Goal: Task Accomplishment & Management: Manage account settings

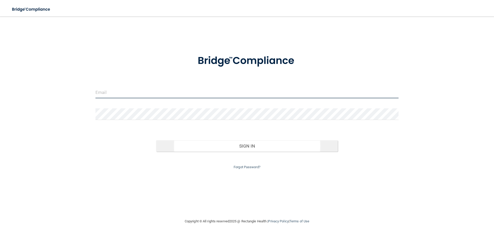
type input "[EMAIL_ADDRESS][DOMAIN_NAME]"
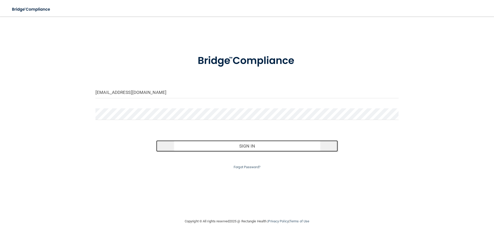
click at [239, 144] on button "Sign In" at bounding box center [247, 145] width 182 height 11
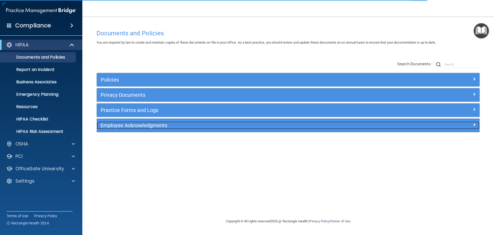
click at [127, 124] on h5 "Employee Acknowledgments" at bounding box center [241, 125] width 280 height 6
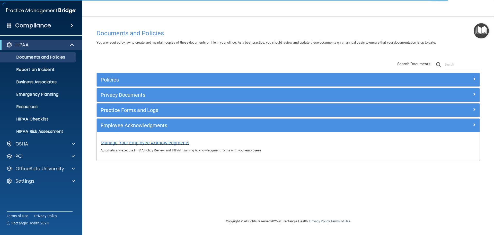
click at [157, 142] on span "Manage Your Employee Acknowledgments" at bounding box center [145, 142] width 89 height 5
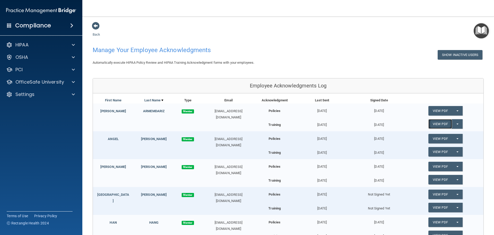
click at [448, 123] on link "View PDF" at bounding box center [441, 124] width 24 height 10
click at [456, 123] on button "Split button!" at bounding box center [457, 124] width 11 height 10
click at [455, 132] on link "Update Acknowledgment" at bounding box center [452, 134] width 47 height 8
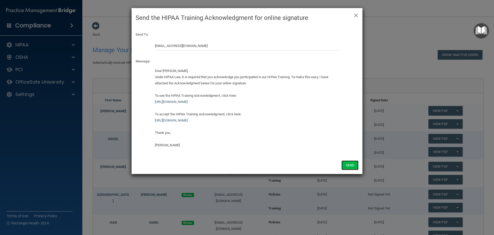
drag, startPoint x: 344, startPoint y: 164, endPoint x: 354, endPoint y: 165, distance: 10.1
click at [345, 165] on button "Send" at bounding box center [350, 165] width 17 height 10
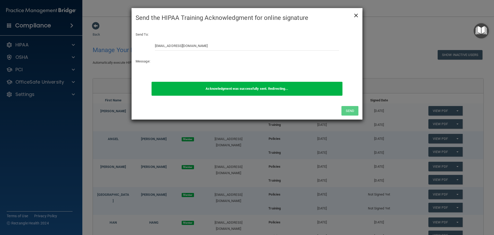
click at [358, 15] on span "×" at bounding box center [356, 15] width 5 height 10
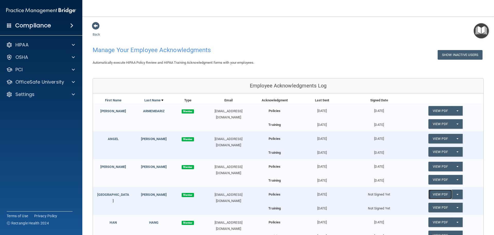
click at [444, 195] on link "View PDF" at bounding box center [441, 194] width 24 height 10
click at [456, 166] on button "Split button!" at bounding box center [457, 166] width 11 height 10
click at [457, 175] on link "Update Acknowledgment" at bounding box center [452, 177] width 47 height 8
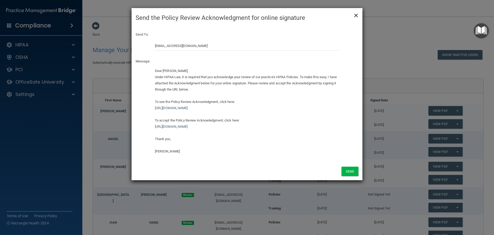
click at [357, 16] on span "×" at bounding box center [356, 15] width 5 height 10
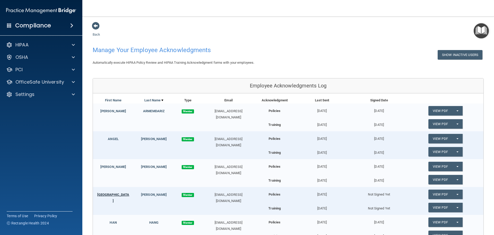
click at [114, 194] on link "[GEOGRAPHIC_DATA]" at bounding box center [113, 197] width 32 height 10
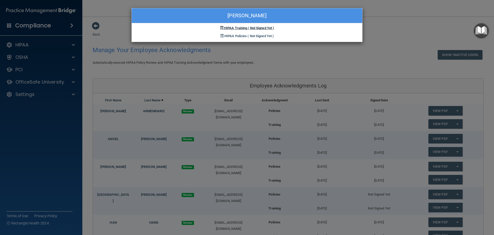
click at [233, 26] on span "HIPAA Training" at bounding box center [235, 28] width 23 height 4
click at [412, 42] on div "[PERSON_NAME] HIPAA Training ( Not Signed Yet ) HIPAA Policies ( Not Signed Yet…" at bounding box center [247, 117] width 494 height 235
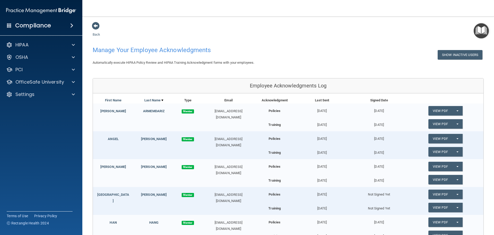
scroll to position [136, 0]
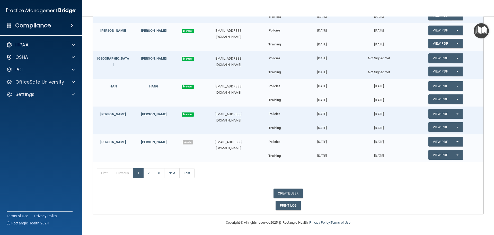
click at [184, 59] on span "Member" at bounding box center [188, 59] width 12 height 4
click at [455, 59] on button "Split button!" at bounding box center [457, 58] width 11 height 10
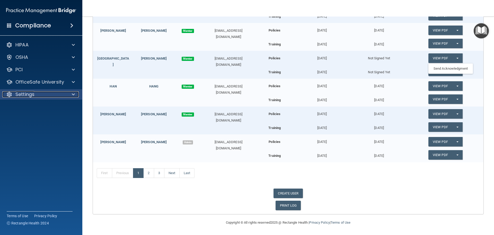
click at [22, 95] on p "Settings" at bounding box center [24, 94] width 19 height 6
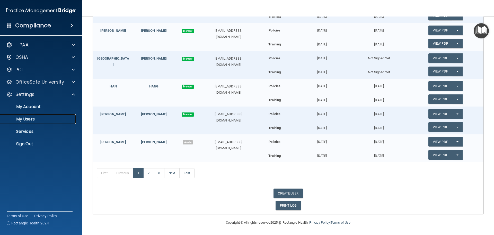
click at [24, 118] on p "My Users" at bounding box center [38, 118] width 70 height 5
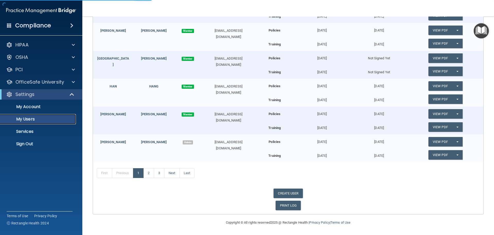
scroll to position [163, 0]
select select "20"
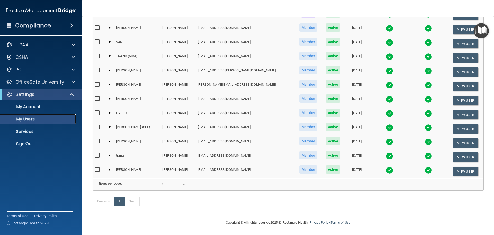
scroll to position [17, 0]
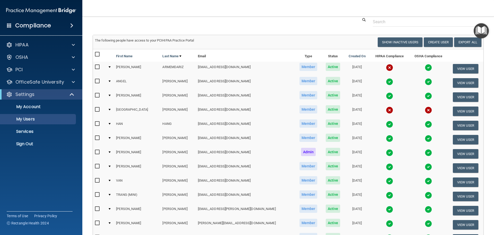
click at [98, 110] on input "checkbox" at bounding box center [98, 109] width 6 height 4
checkbox input "true"
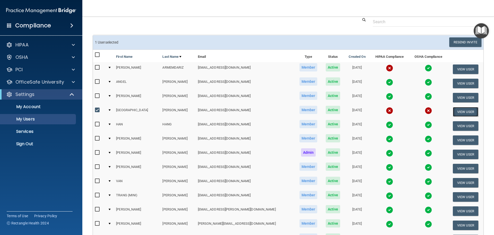
click at [458, 111] on button "View User" at bounding box center [465, 112] width 25 height 10
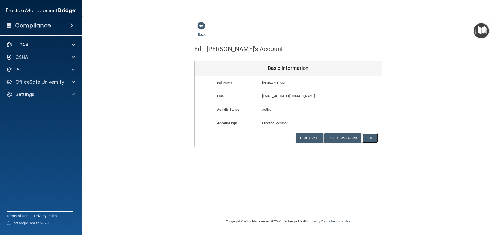
click at [374, 137] on button "Edit" at bounding box center [370, 138] width 16 height 10
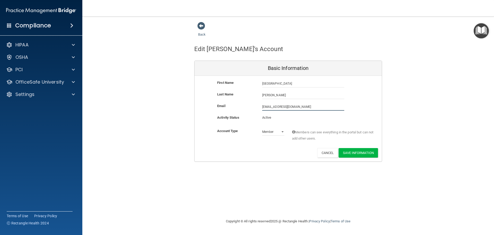
click at [291, 107] on input "[EMAIL_ADDRESS][DOMAIN_NAME]" at bounding box center [303, 107] width 82 height 8
type input "[EMAIL_ADDRESS][DOMAIN_NAME]"
click at [354, 151] on button "Save Information" at bounding box center [358, 153] width 39 height 10
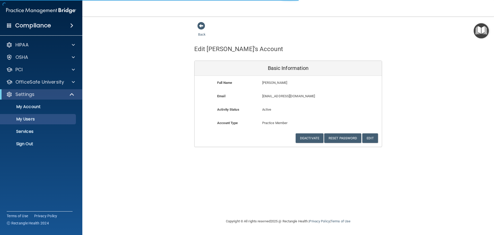
select select "20"
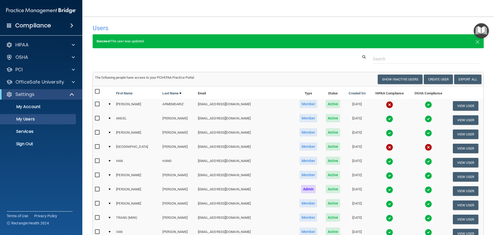
click at [98, 146] on input "checkbox" at bounding box center [98, 146] width 6 height 4
checkbox input "true"
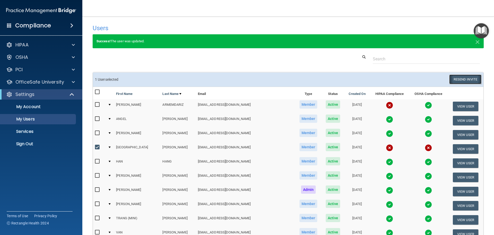
click at [464, 77] on button "Resend Invite" at bounding box center [465, 79] width 32 height 10
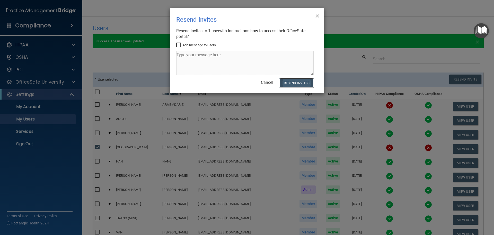
click at [301, 81] on button "Resend Invites" at bounding box center [297, 83] width 34 height 10
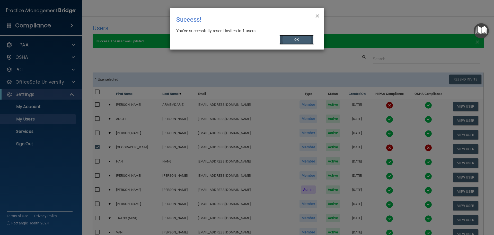
click at [287, 40] on button "OK" at bounding box center [297, 40] width 34 height 10
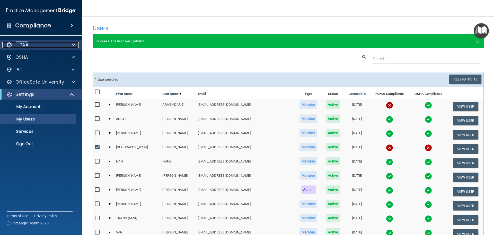
click at [21, 45] on p "HIPAA" at bounding box center [21, 45] width 13 height 6
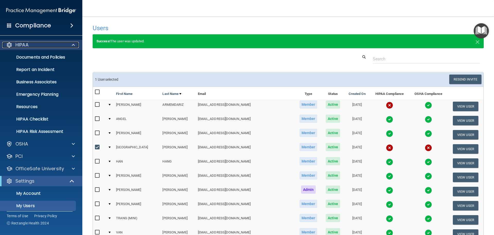
click at [29, 43] on p "HIPAA" at bounding box center [21, 45] width 13 height 6
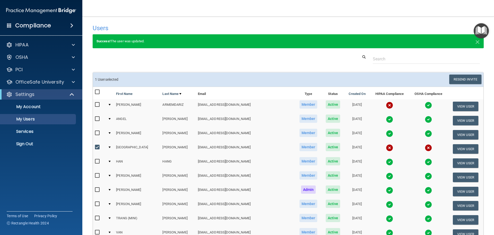
click at [35, 27] on h4 "Compliance" at bounding box center [33, 25] width 36 height 7
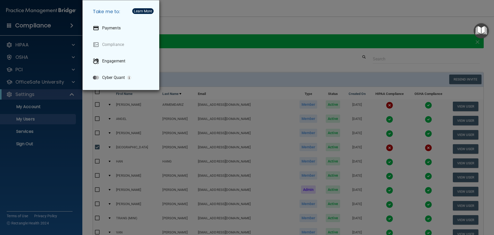
click at [27, 43] on div "Take me to: Payments Compliance Engagement Cyber Quant" at bounding box center [247, 117] width 494 height 235
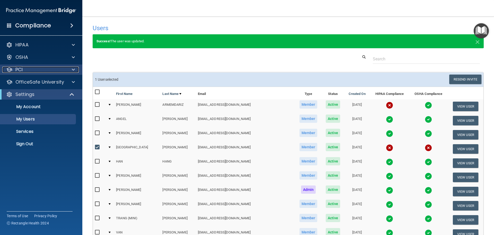
click at [18, 67] on p "PCI" at bounding box center [18, 69] width 7 height 6
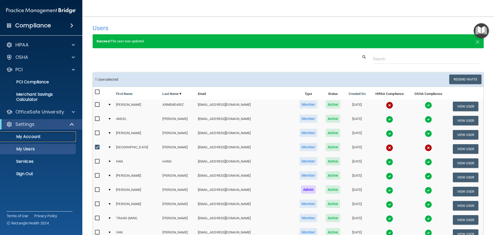
click at [23, 136] on p "My Account" at bounding box center [38, 136] width 70 height 5
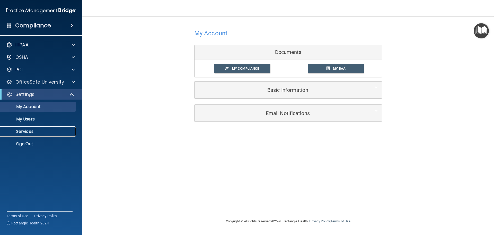
click at [19, 131] on p "Services" at bounding box center [38, 131] width 70 height 5
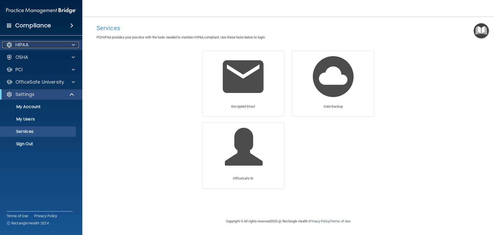
click at [25, 44] on p "HIPAA" at bounding box center [21, 45] width 13 height 6
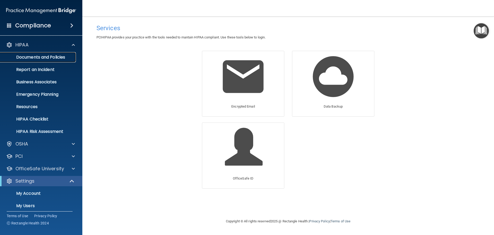
click at [30, 56] on p "Documents and Policies" at bounding box center [38, 57] width 70 height 5
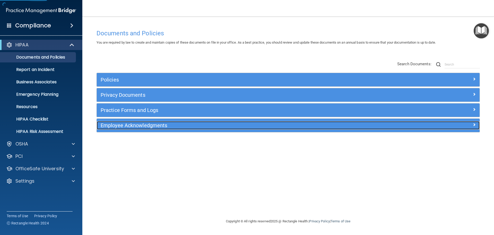
click at [129, 125] on h5 "Employee Acknowledgments" at bounding box center [241, 125] width 280 height 6
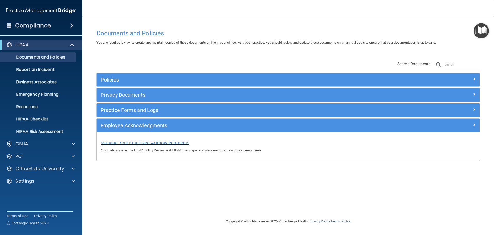
click at [136, 142] on span "Manage Your Employee Acknowledgments" at bounding box center [145, 142] width 89 height 5
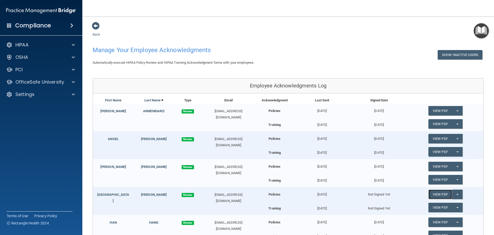
click at [432, 194] on link "View PDF" at bounding box center [441, 194] width 24 height 10
click at [457, 195] on button "Split button!" at bounding box center [457, 194] width 11 height 10
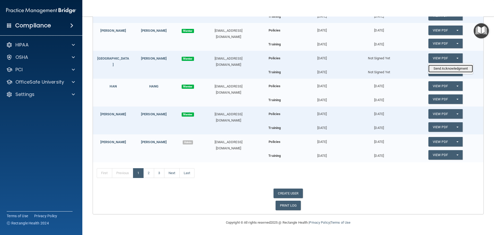
click at [456, 71] on link "Send Acknowledgment" at bounding box center [451, 69] width 45 height 8
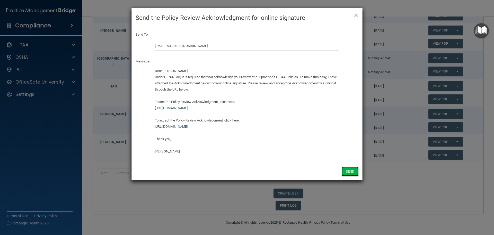
drag, startPoint x: 356, startPoint y: 171, endPoint x: 385, endPoint y: 159, distance: 31.1
click at [356, 171] on button "Send" at bounding box center [350, 171] width 17 height 10
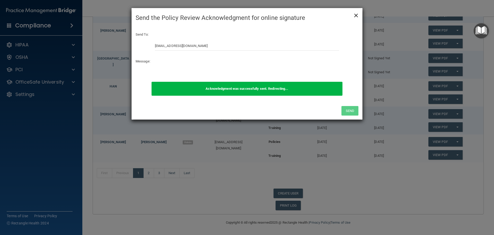
click at [356, 15] on span "×" at bounding box center [356, 15] width 5 height 10
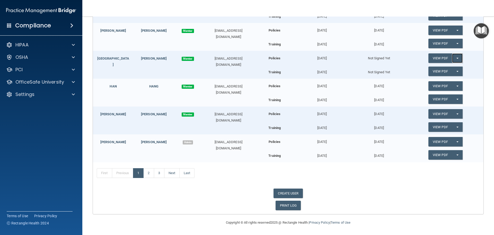
click at [457, 58] on span "button" at bounding box center [458, 58] width 2 height 1
click at [450, 65] on link "Send Acknowledgment" at bounding box center [451, 69] width 45 height 8
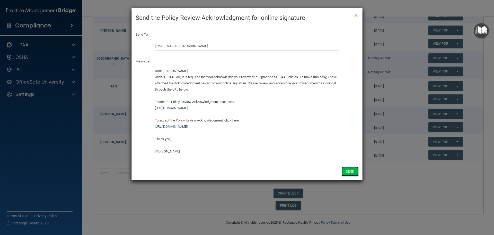
click at [344, 172] on button "Send" at bounding box center [350, 171] width 17 height 10
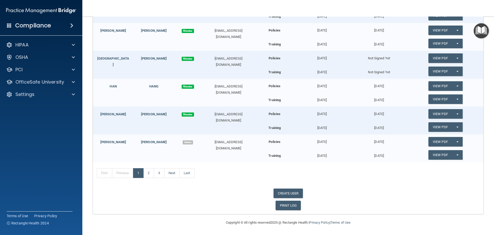
scroll to position [0, 0]
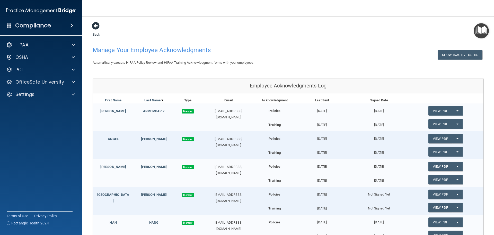
click at [94, 24] on span at bounding box center [96, 26] width 8 height 8
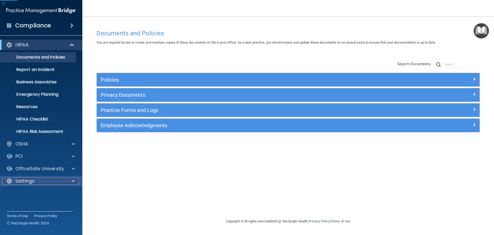
click at [31, 180] on p "Settings" at bounding box center [24, 181] width 19 height 6
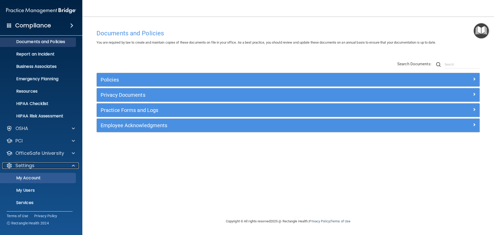
scroll to position [29, 0]
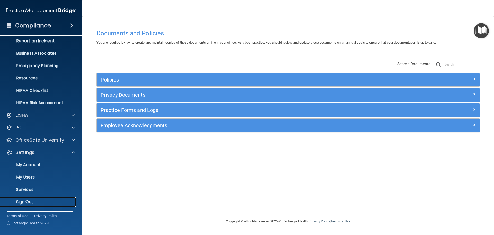
click at [29, 202] on p "Sign Out" at bounding box center [38, 201] width 70 height 5
